Goal: Navigation & Orientation: Find specific page/section

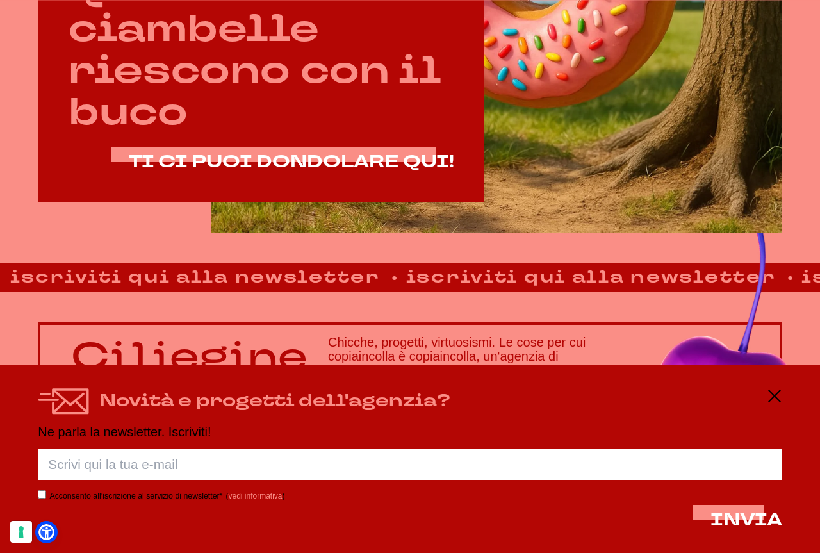
scroll to position [632, 0]
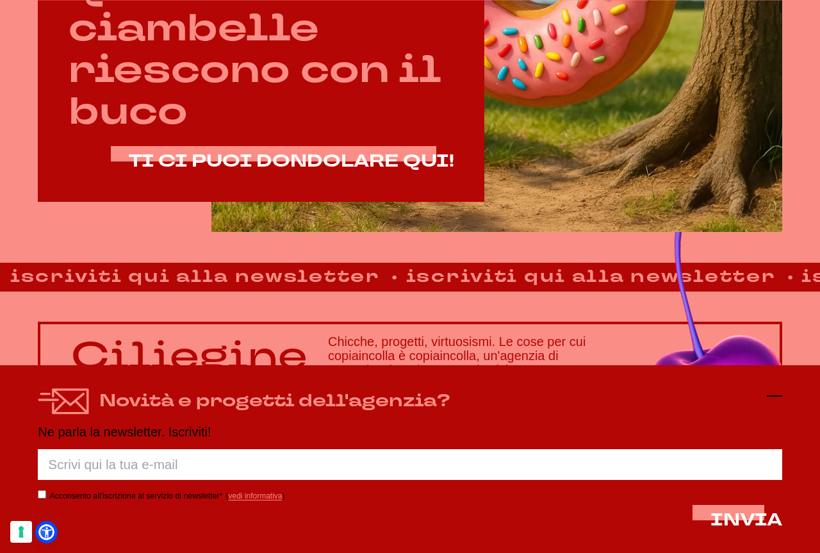
click at [775, 396] on line at bounding box center [773, 396] width 15 height 0
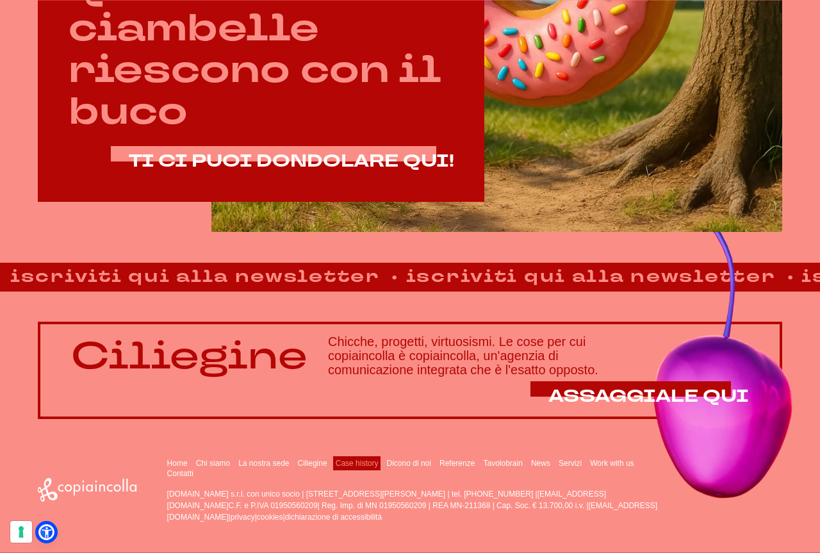
click at [359, 460] on link "Case history" at bounding box center [357, 462] width 43 height 9
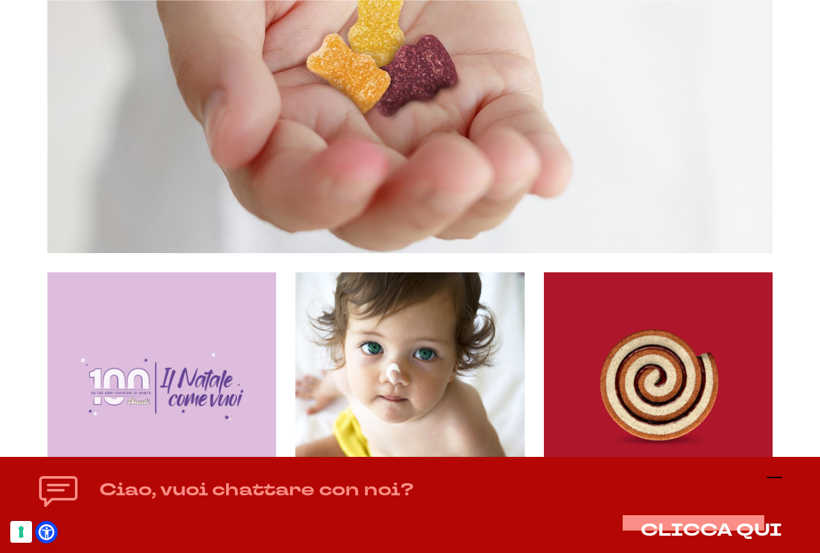
scroll to position [3842, 0]
click at [775, 477] on line at bounding box center [773, 477] width 15 height 0
